Goal: Transaction & Acquisition: Purchase product/service

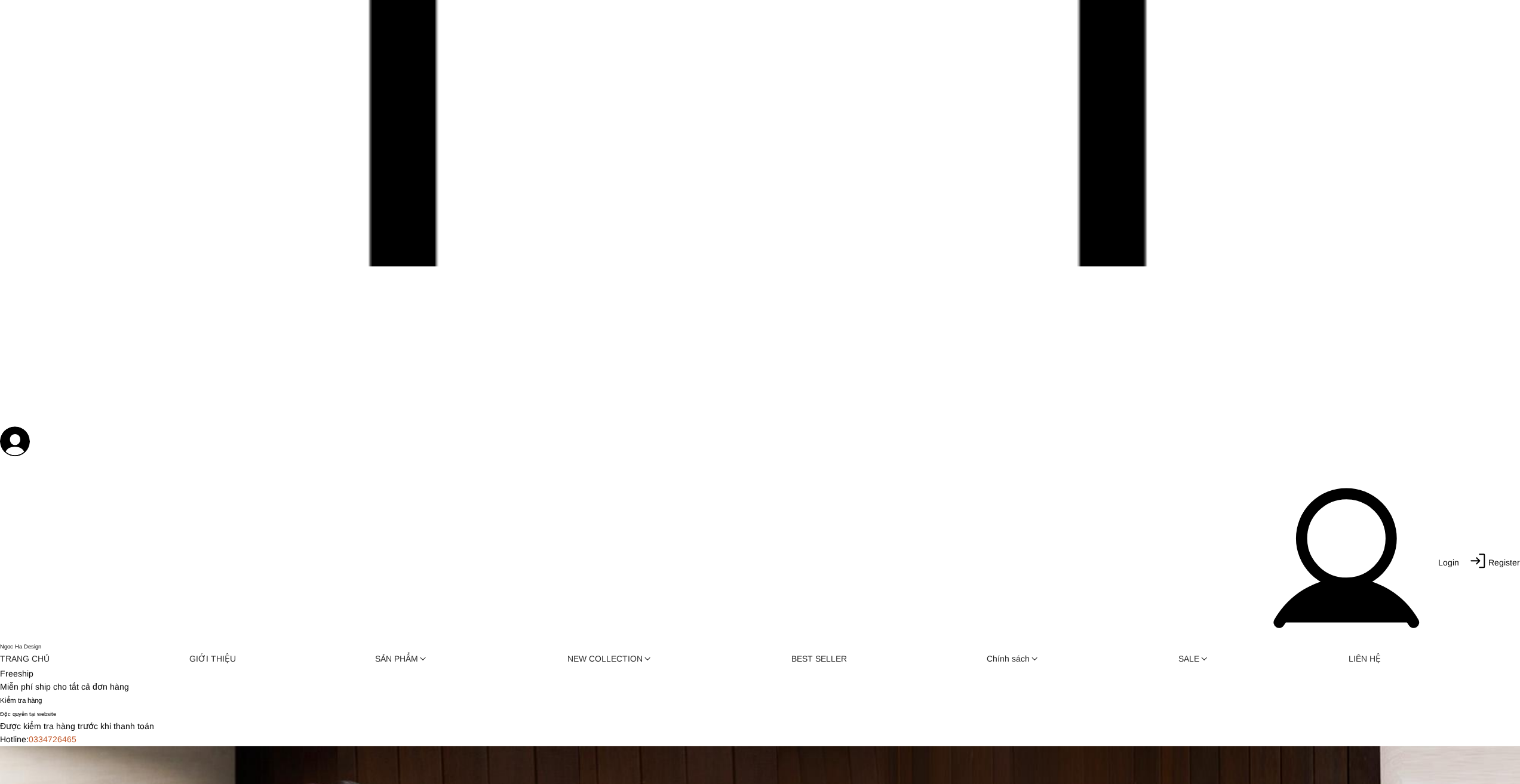
scroll to position [955, 0]
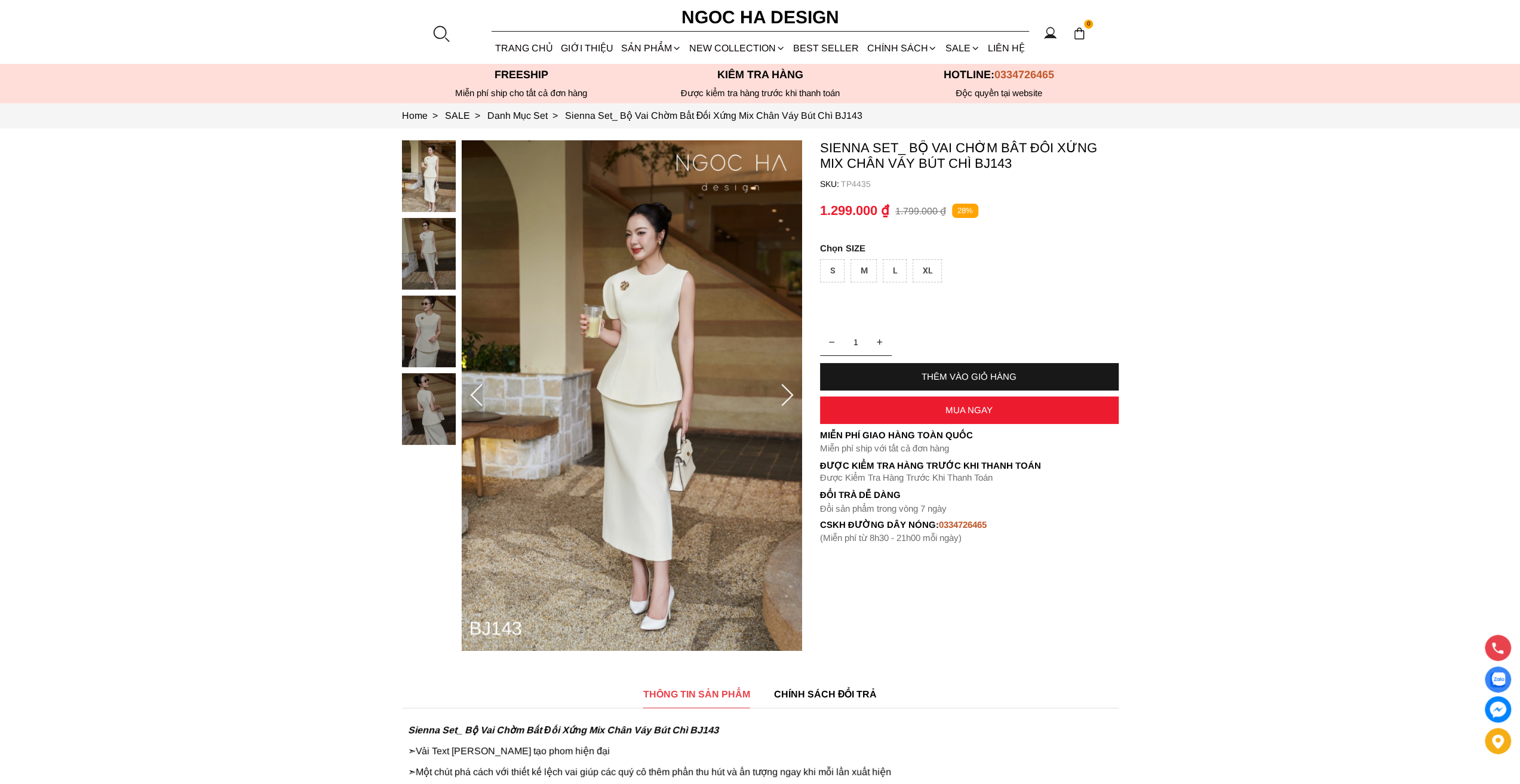
click at [833, 266] on div "S" at bounding box center [832, 271] width 25 height 23
click at [958, 374] on div "THÊM VÀO GIỎ HÀNG" at bounding box center [969, 376] width 299 height 11
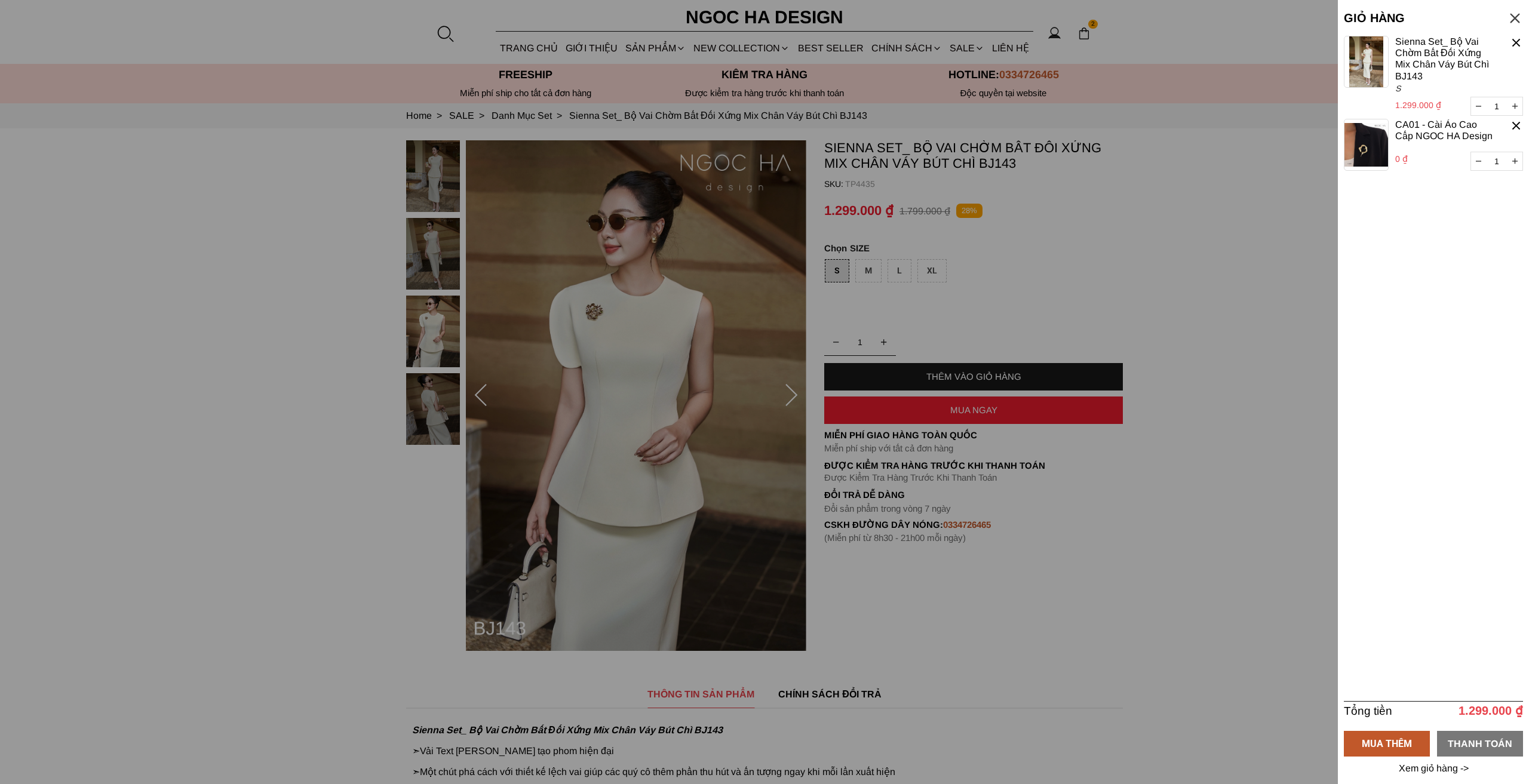
click at [1484, 745] on div "THANH TOÁN" at bounding box center [1480, 743] width 86 height 15
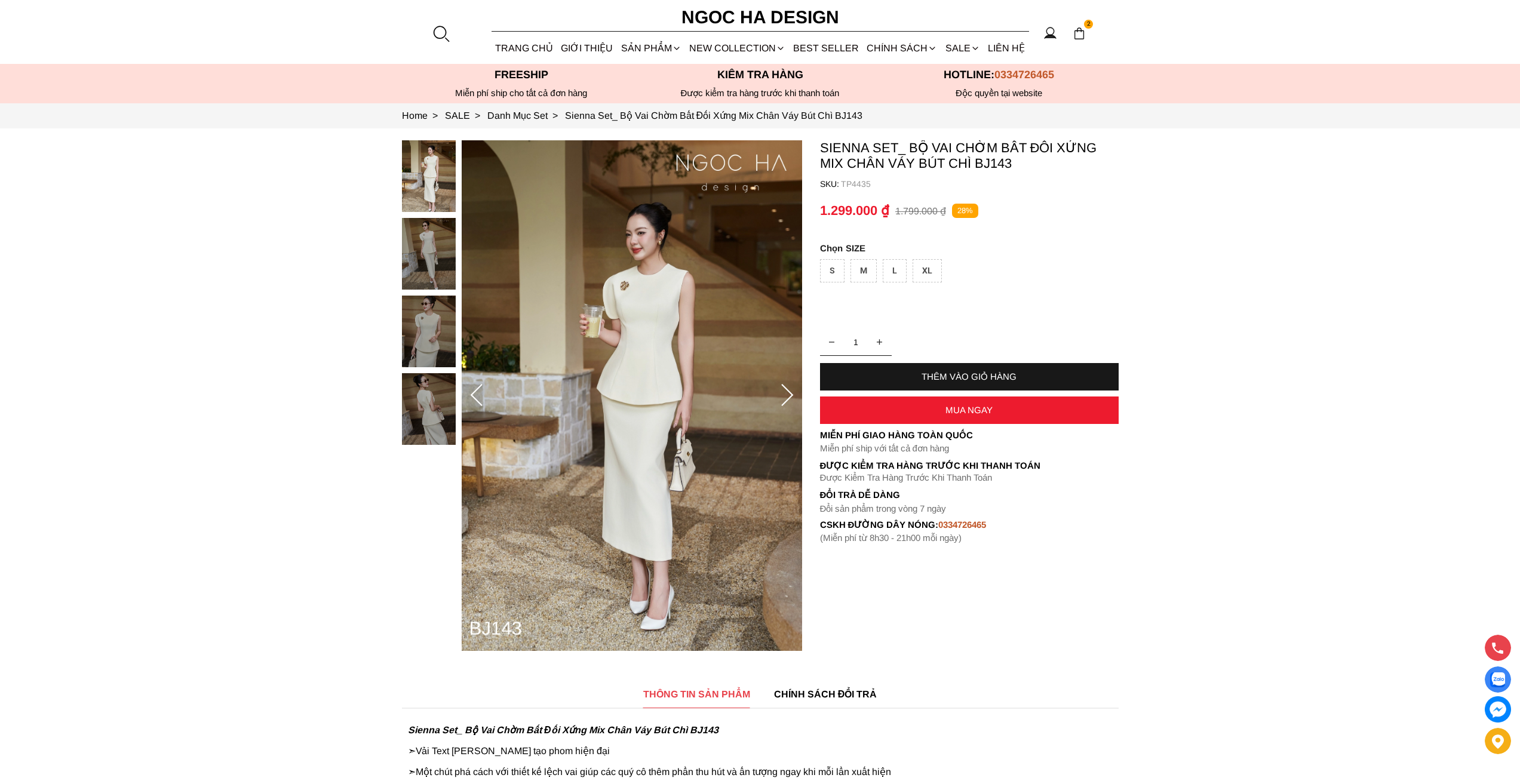
click at [1073, 46] on section "2 Trang chủ Giới thiệu Sản phẩm Áo Áo thun Áo sơ mi Áo Peplum Áo lụa Áo len Quầ…" at bounding box center [760, 32] width 1520 height 64
click at [1078, 39] on img at bounding box center [1079, 34] width 13 height 13
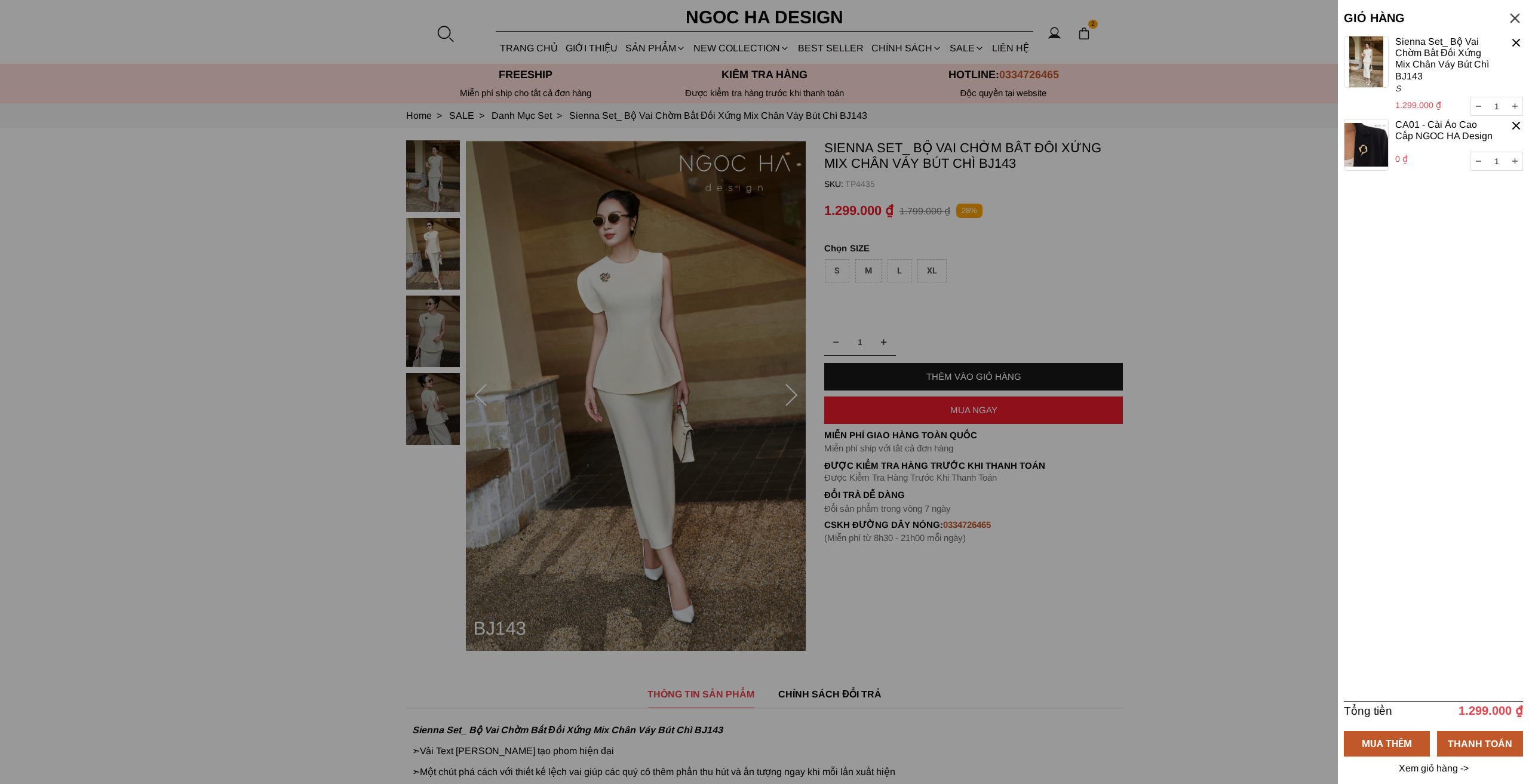
click at [1519, 126] on div at bounding box center [1516, 125] width 13 height 13
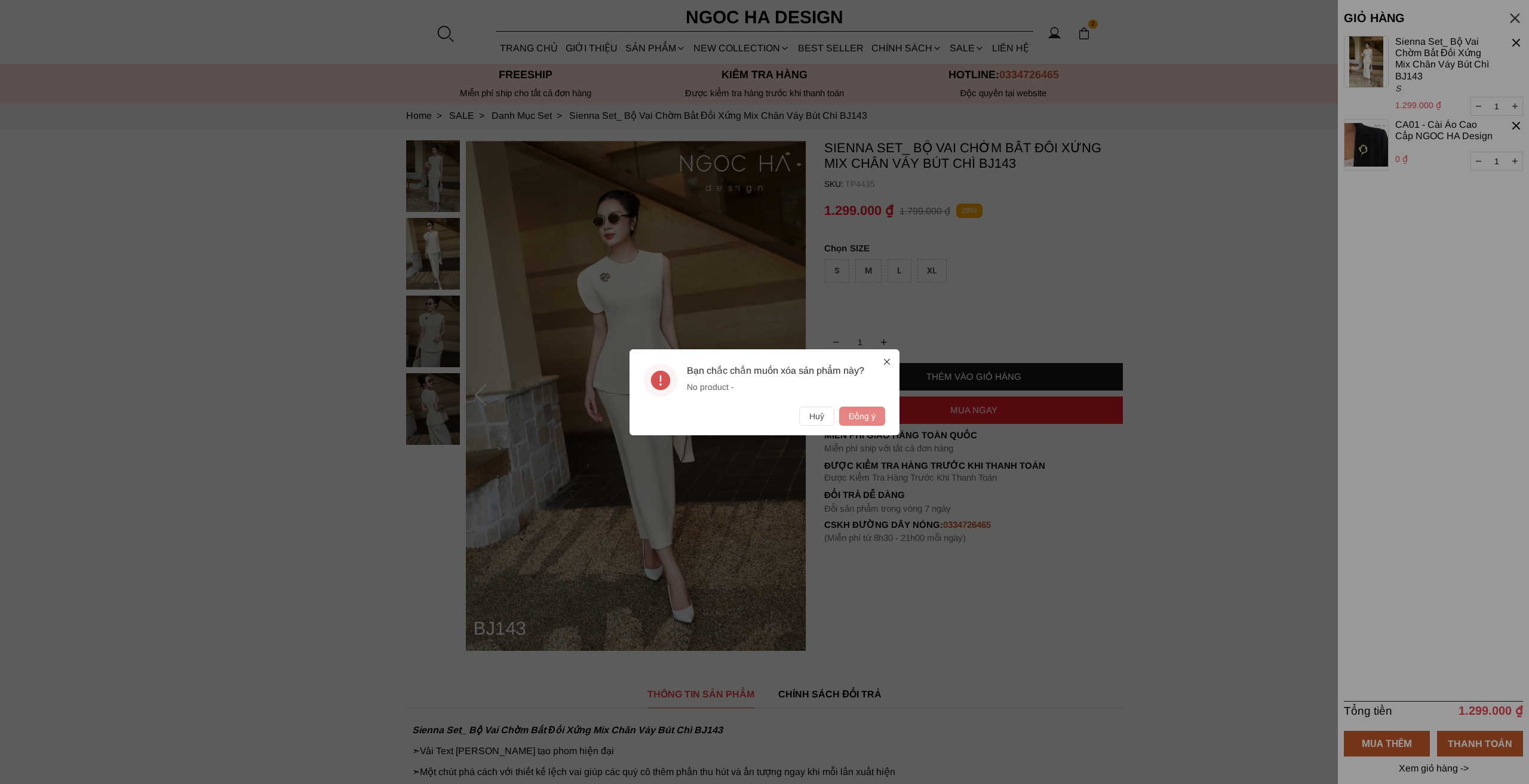
click at [874, 416] on button "Đồng ý" at bounding box center [862, 416] width 46 height 19
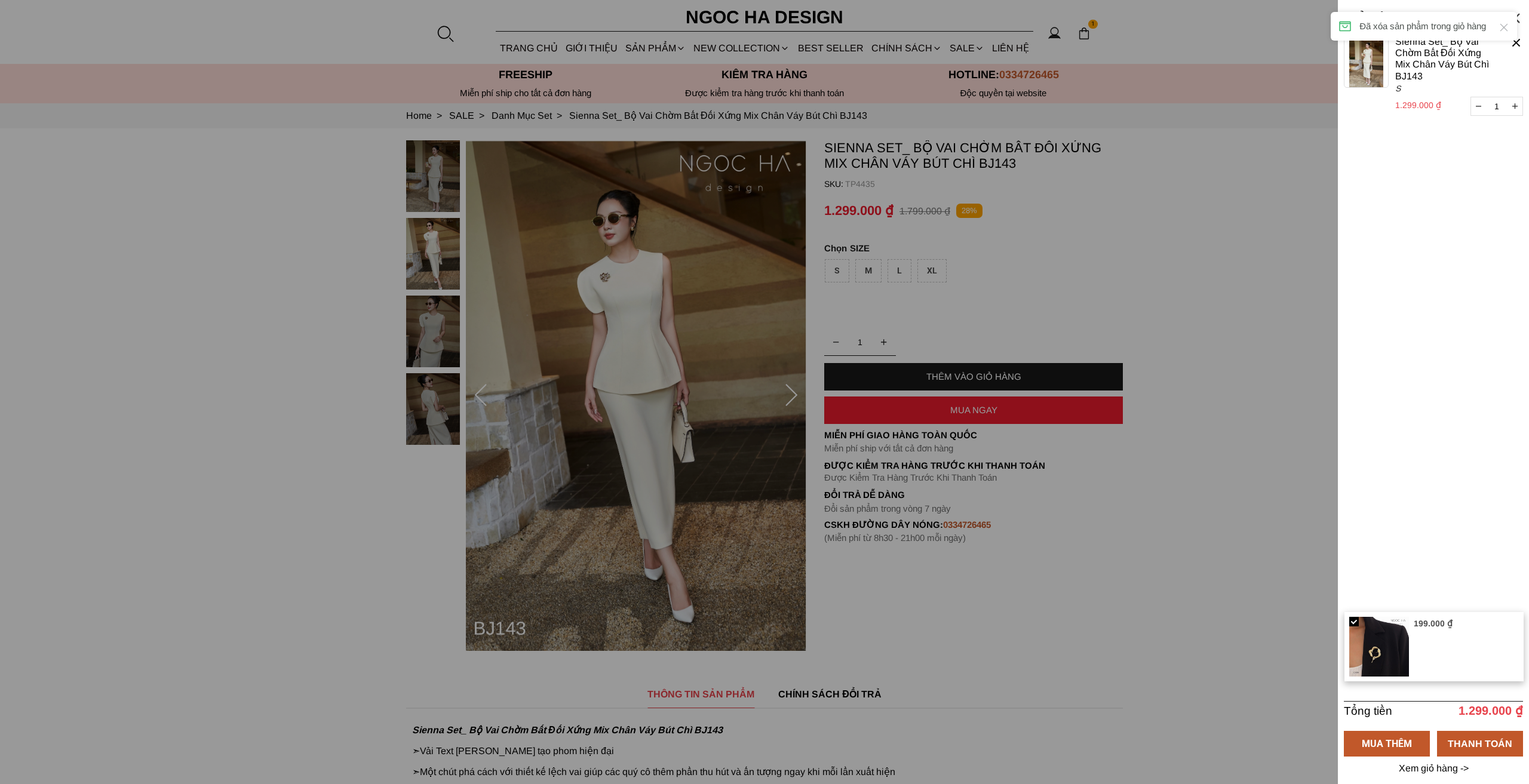
click at [1512, 44] on div at bounding box center [1516, 42] width 13 height 13
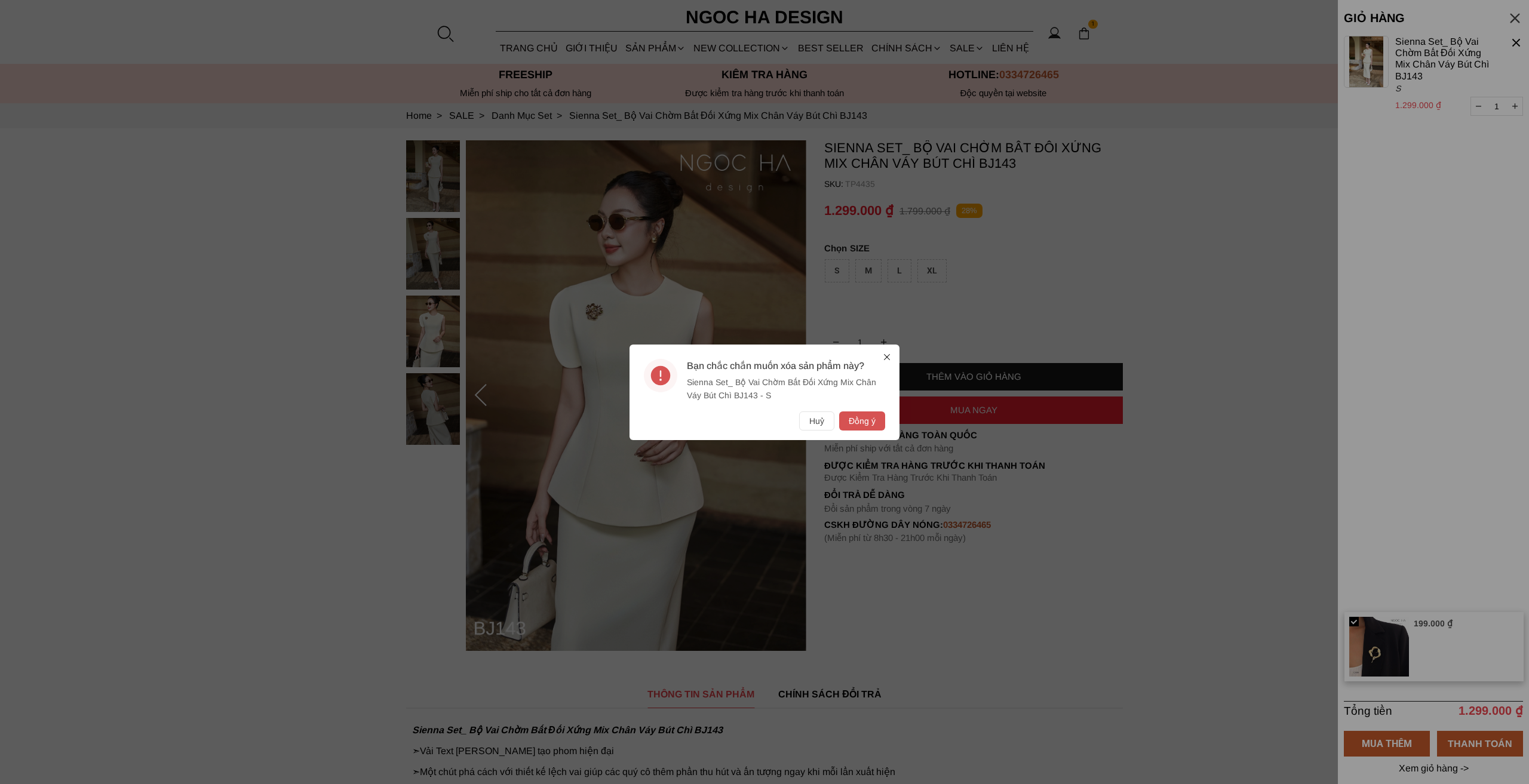
click at [863, 424] on button "Đồng ý" at bounding box center [862, 421] width 46 height 19
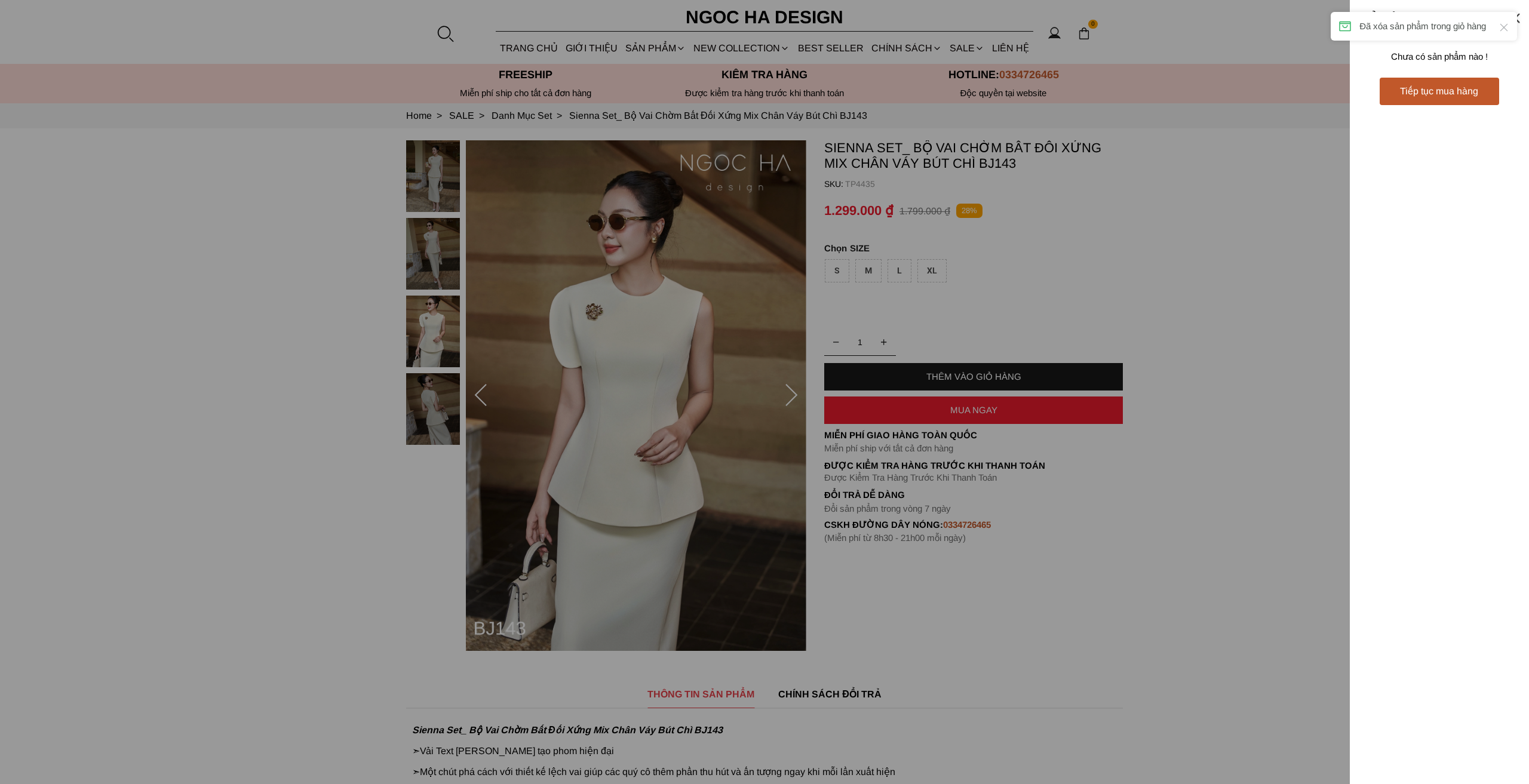
click at [833, 272] on div at bounding box center [764, 392] width 1529 height 784
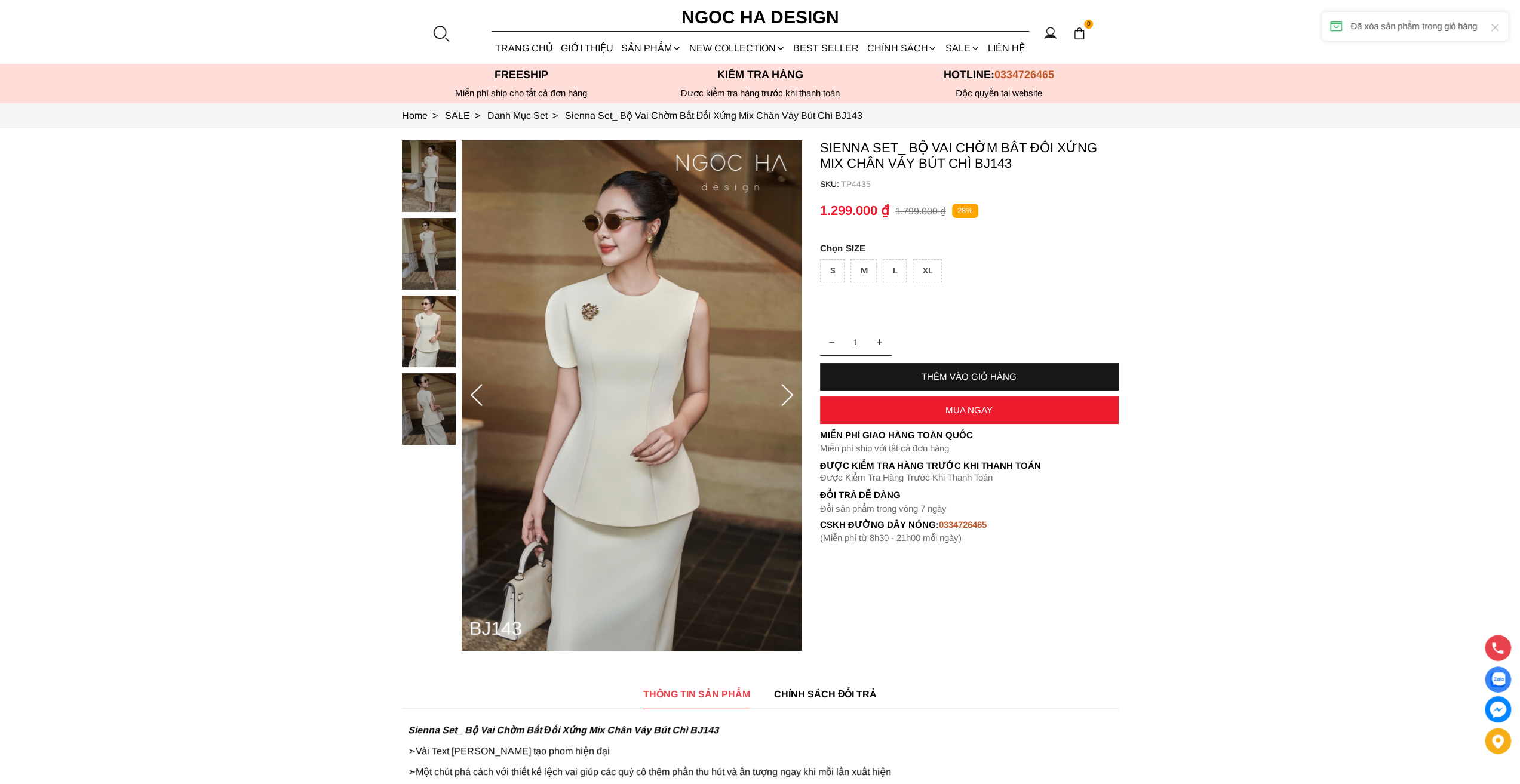
click at [834, 272] on div "S" at bounding box center [832, 271] width 25 height 23
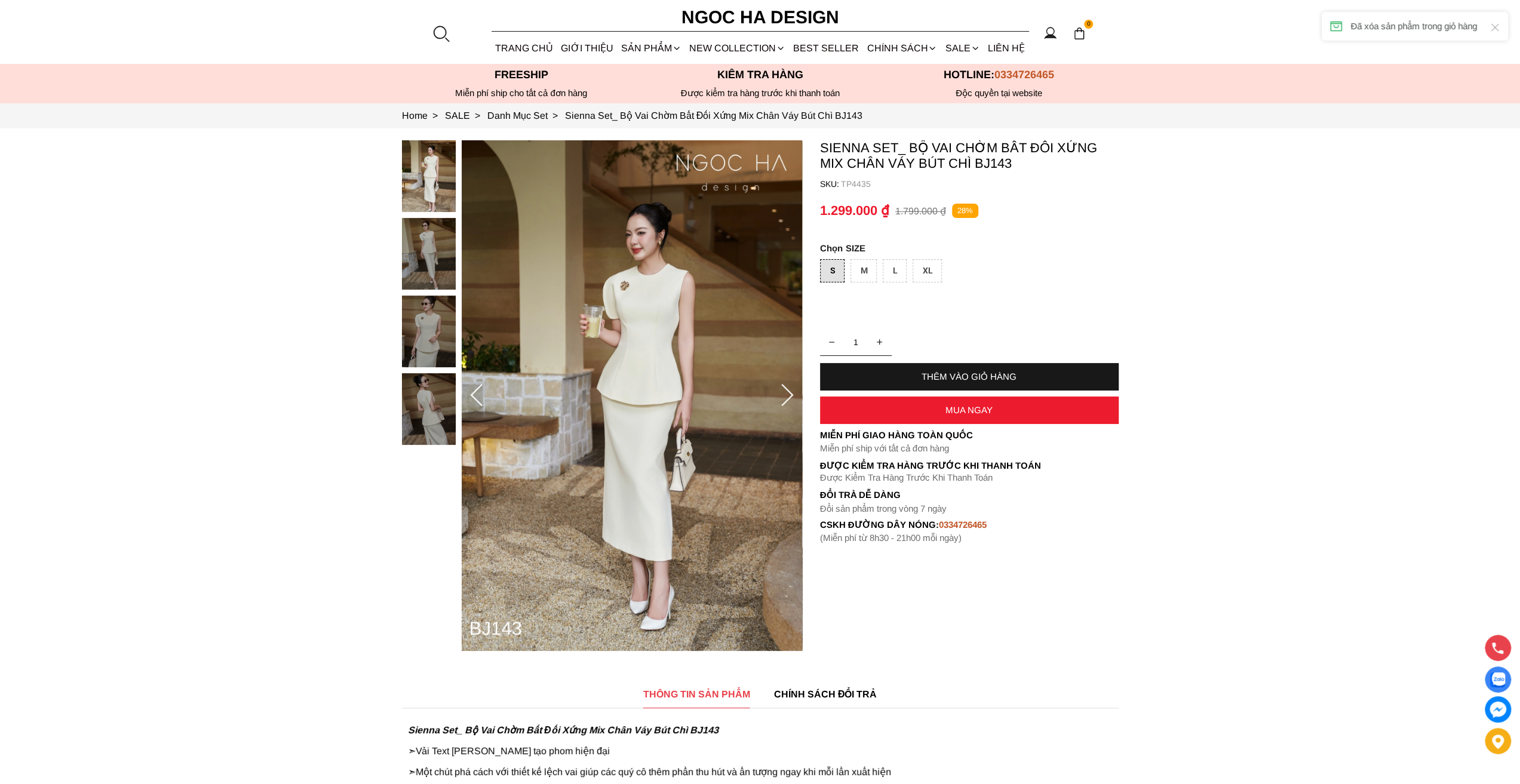
click at [1027, 378] on div "THÊM VÀO GIỎ HÀNG" at bounding box center [969, 376] width 299 height 11
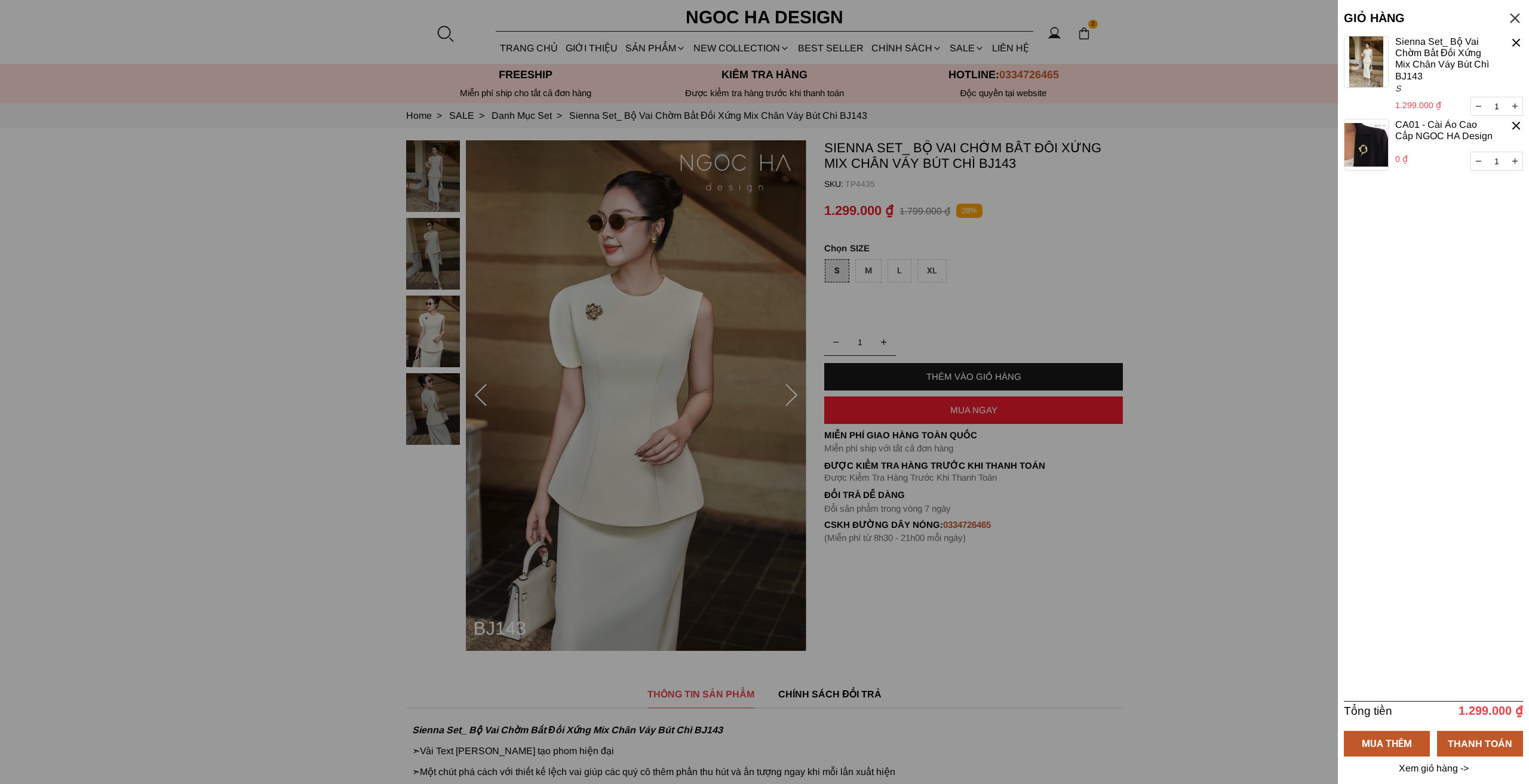
click at [1223, 142] on div at bounding box center [764, 392] width 1529 height 784
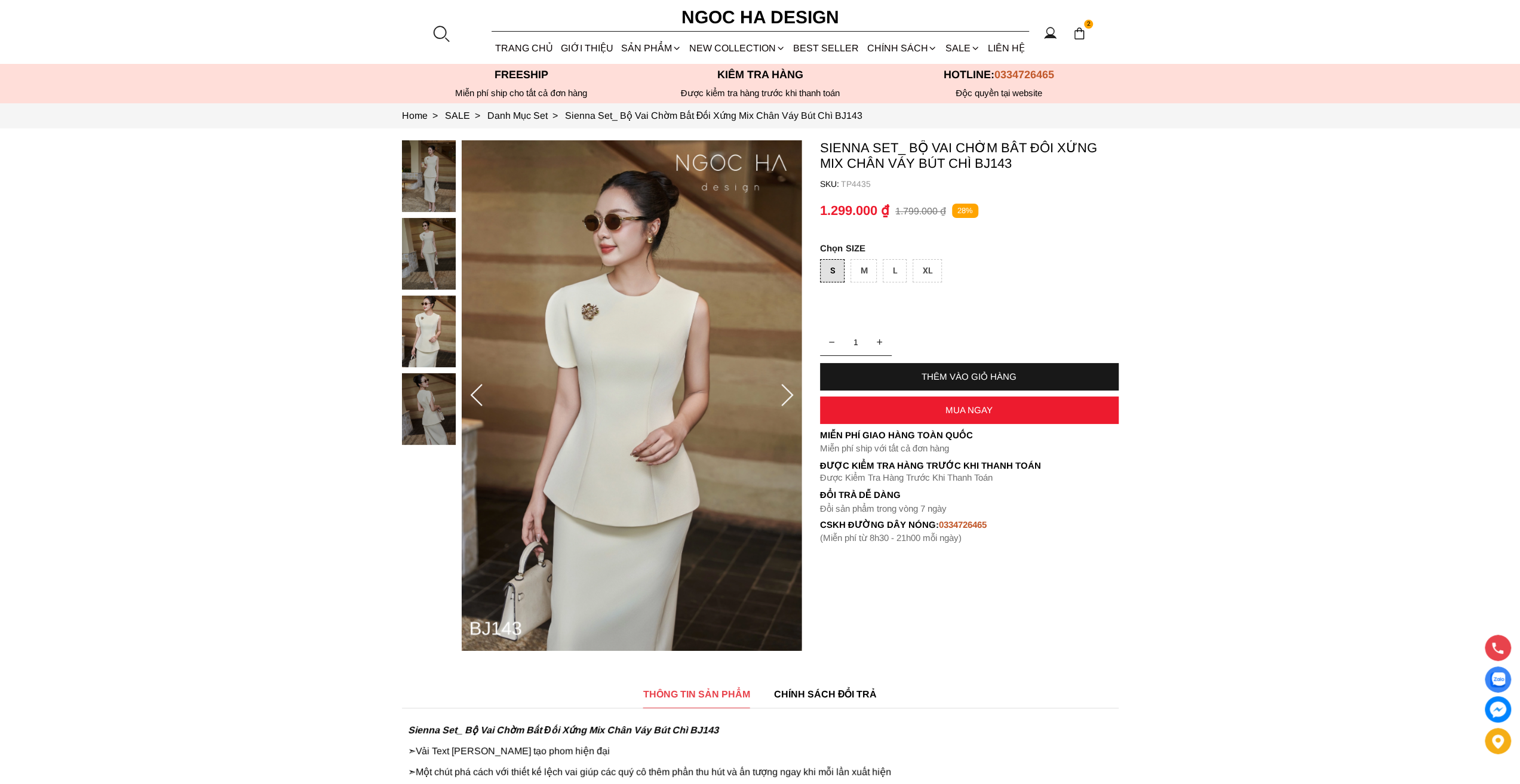
click at [1079, 33] on img at bounding box center [1079, 34] width 13 height 13
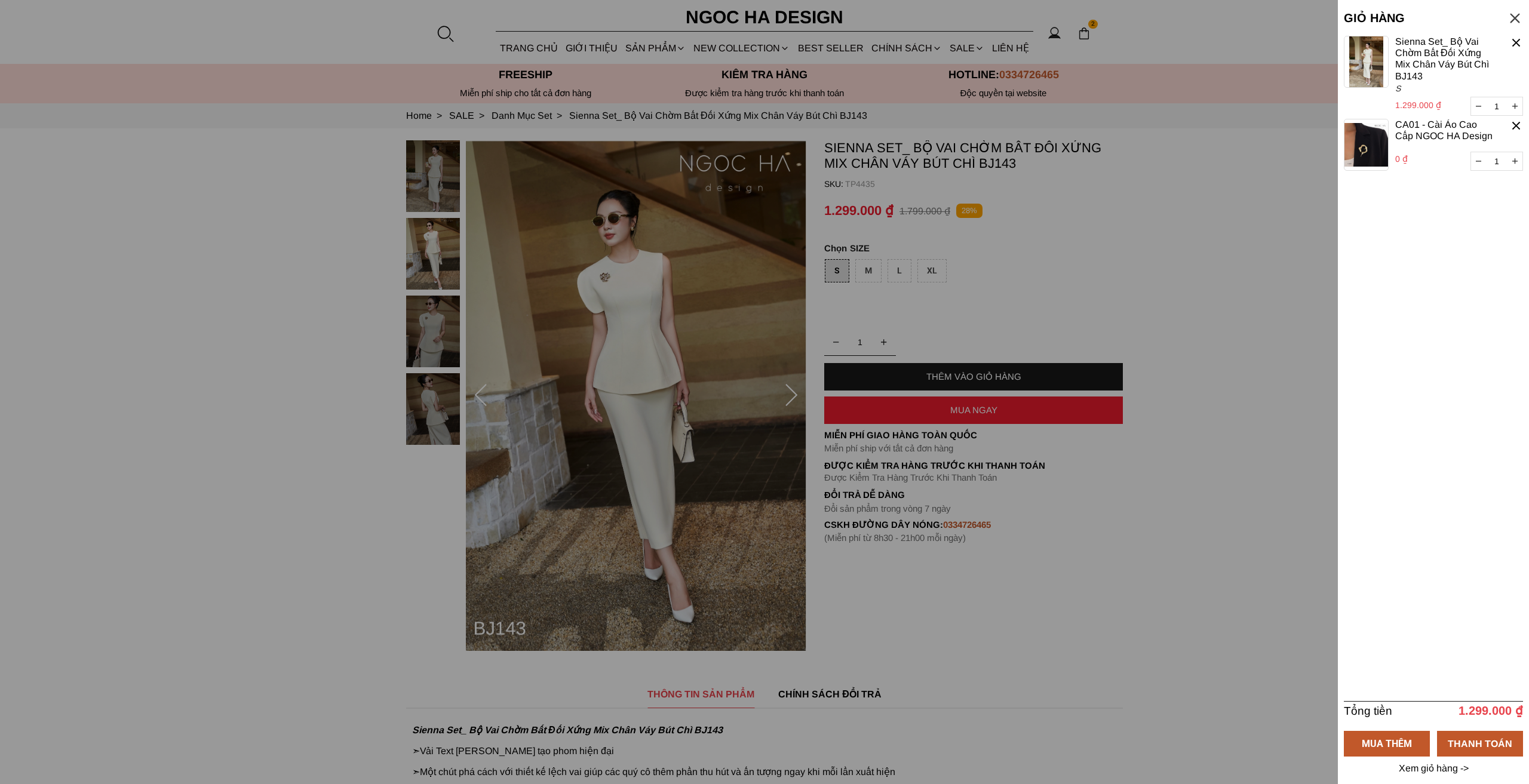
click at [660, 31] on div at bounding box center [764, 392] width 1529 height 784
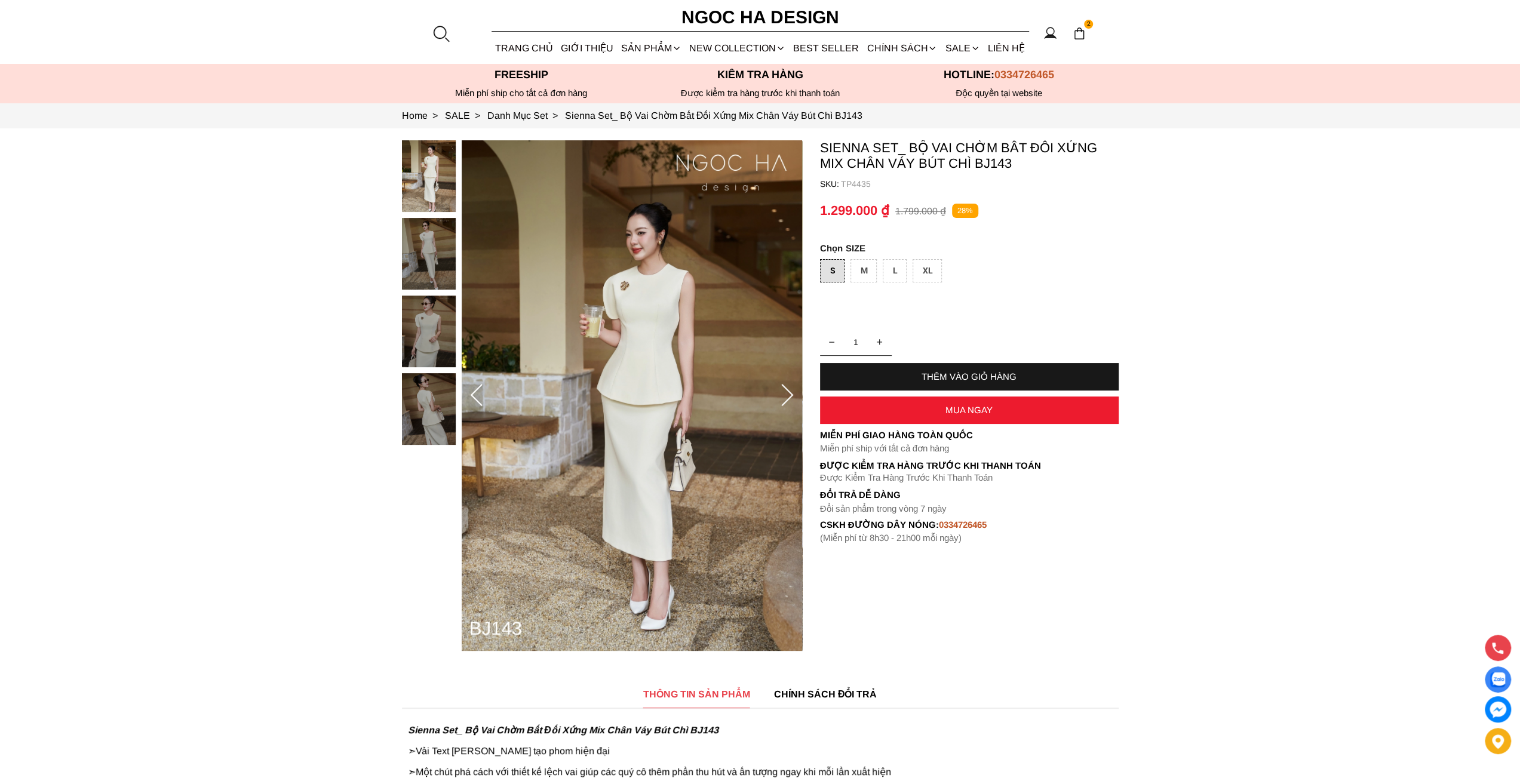
click at [1081, 30] on img at bounding box center [1079, 34] width 13 height 13
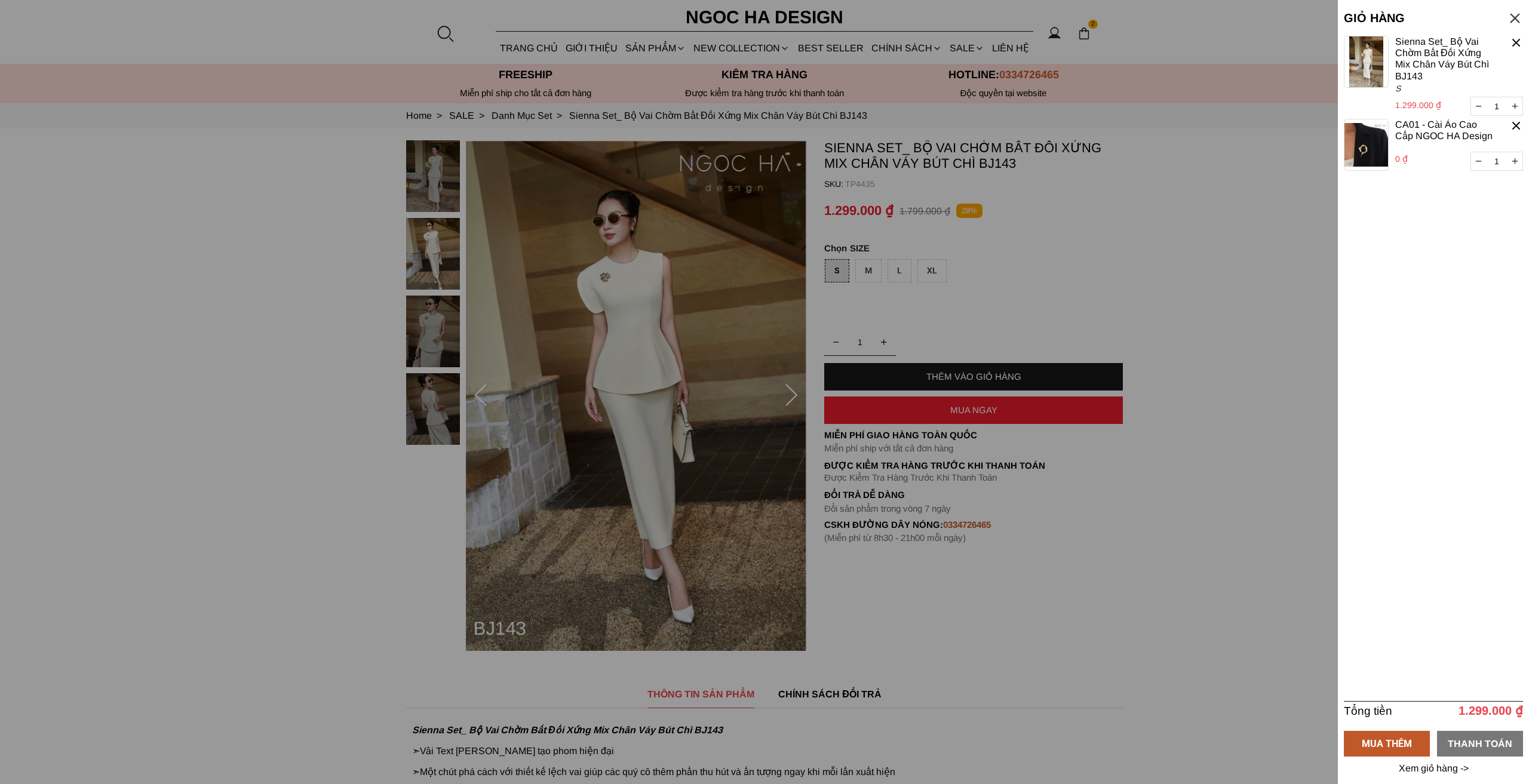
click at [1497, 739] on div "THANH TOÁN" at bounding box center [1480, 743] width 86 height 15
